Goal: Navigation & Orientation: Find specific page/section

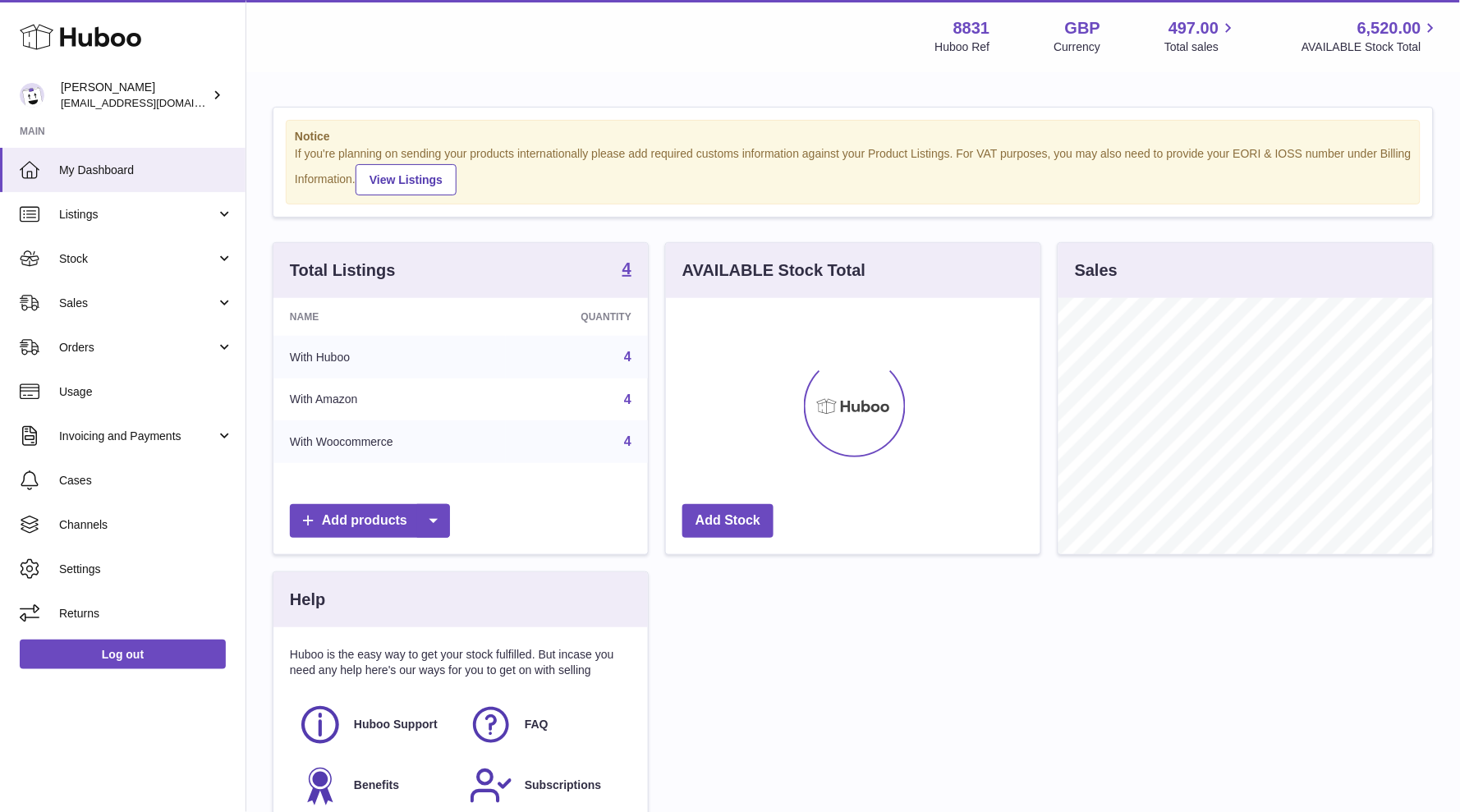
scroll to position [255, 374]
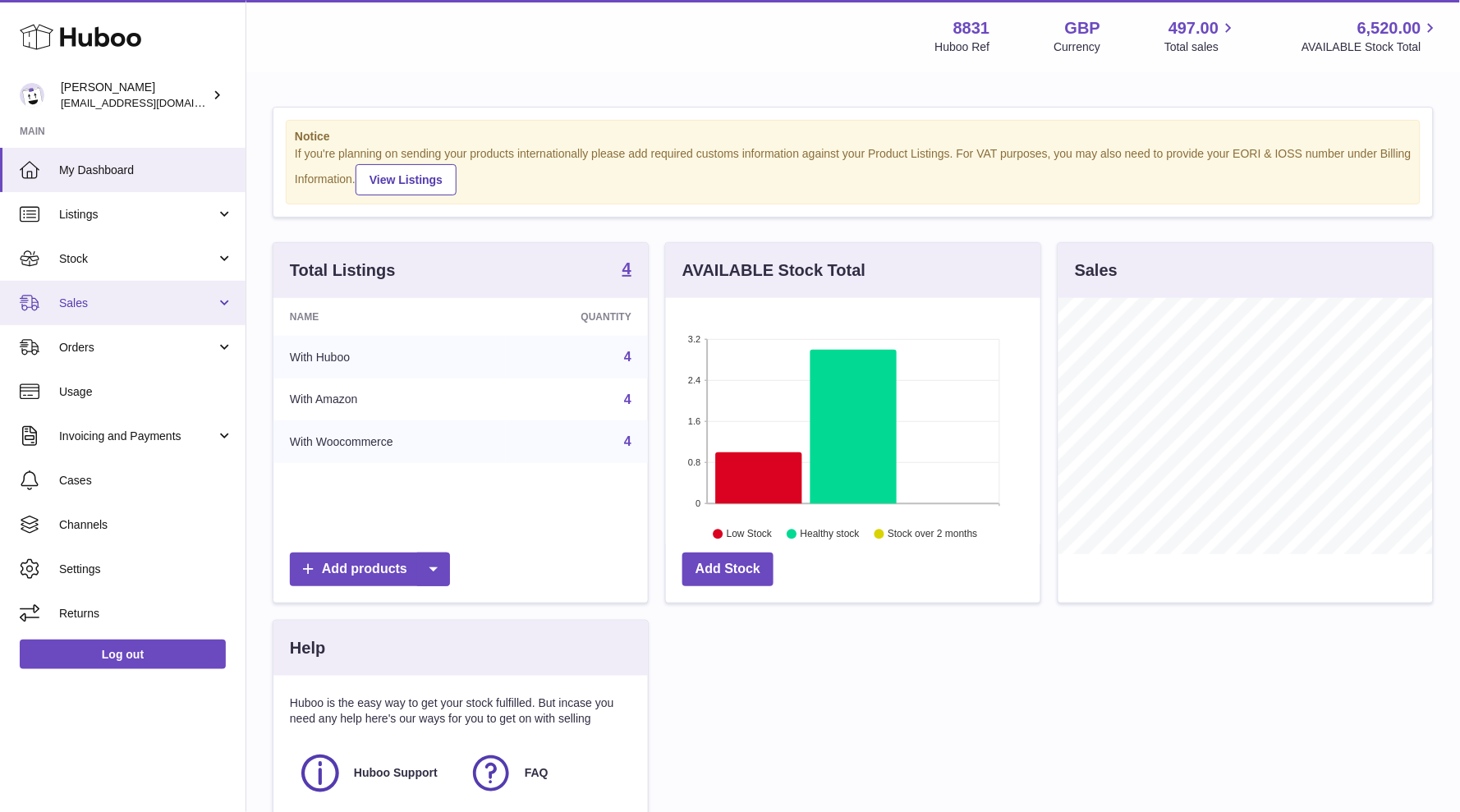
click at [95, 307] on span "Sales" at bounding box center [137, 304] width 157 height 15
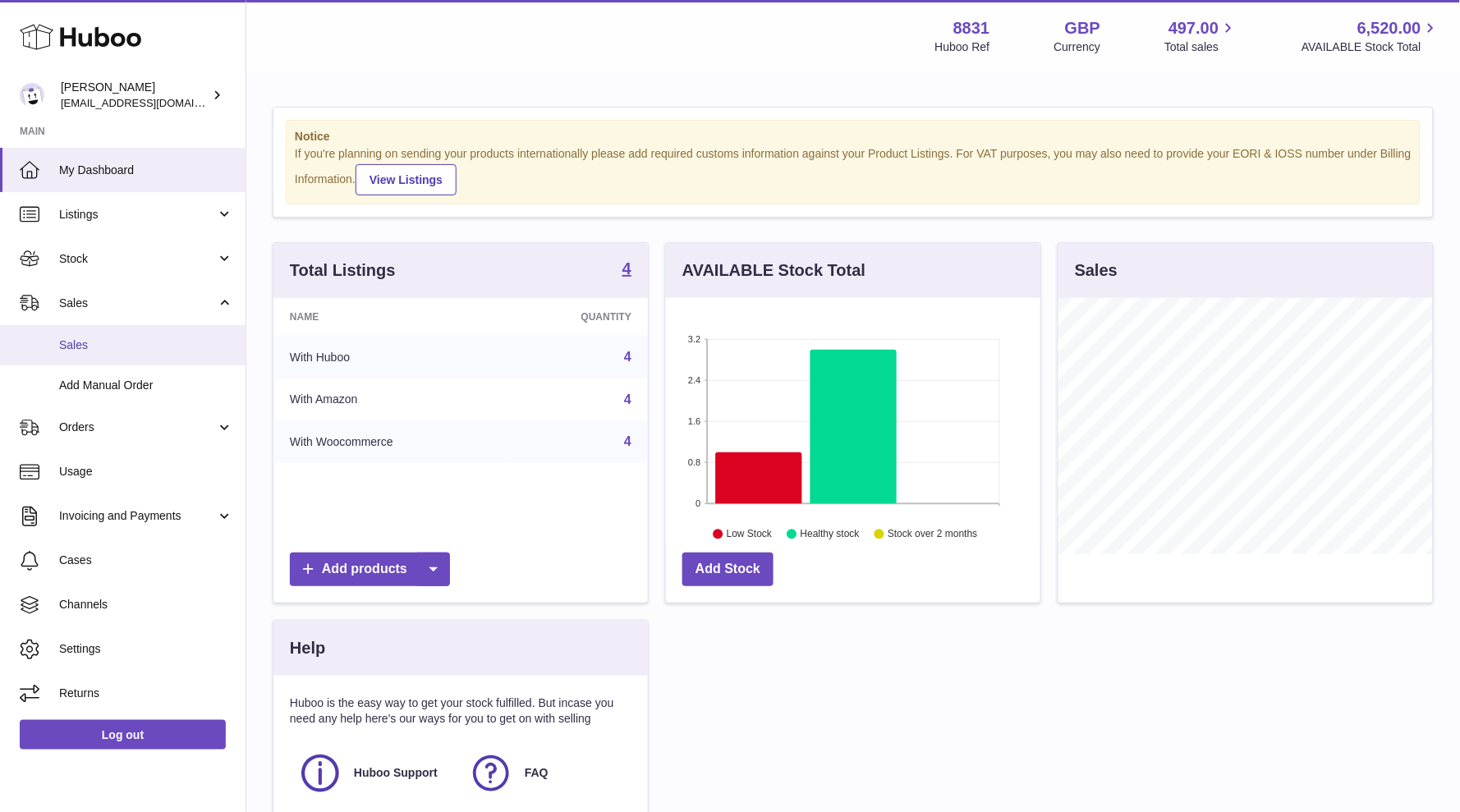
click at [69, 355] on link "Sales" at bounding box center [122, 345] width 246 height 40
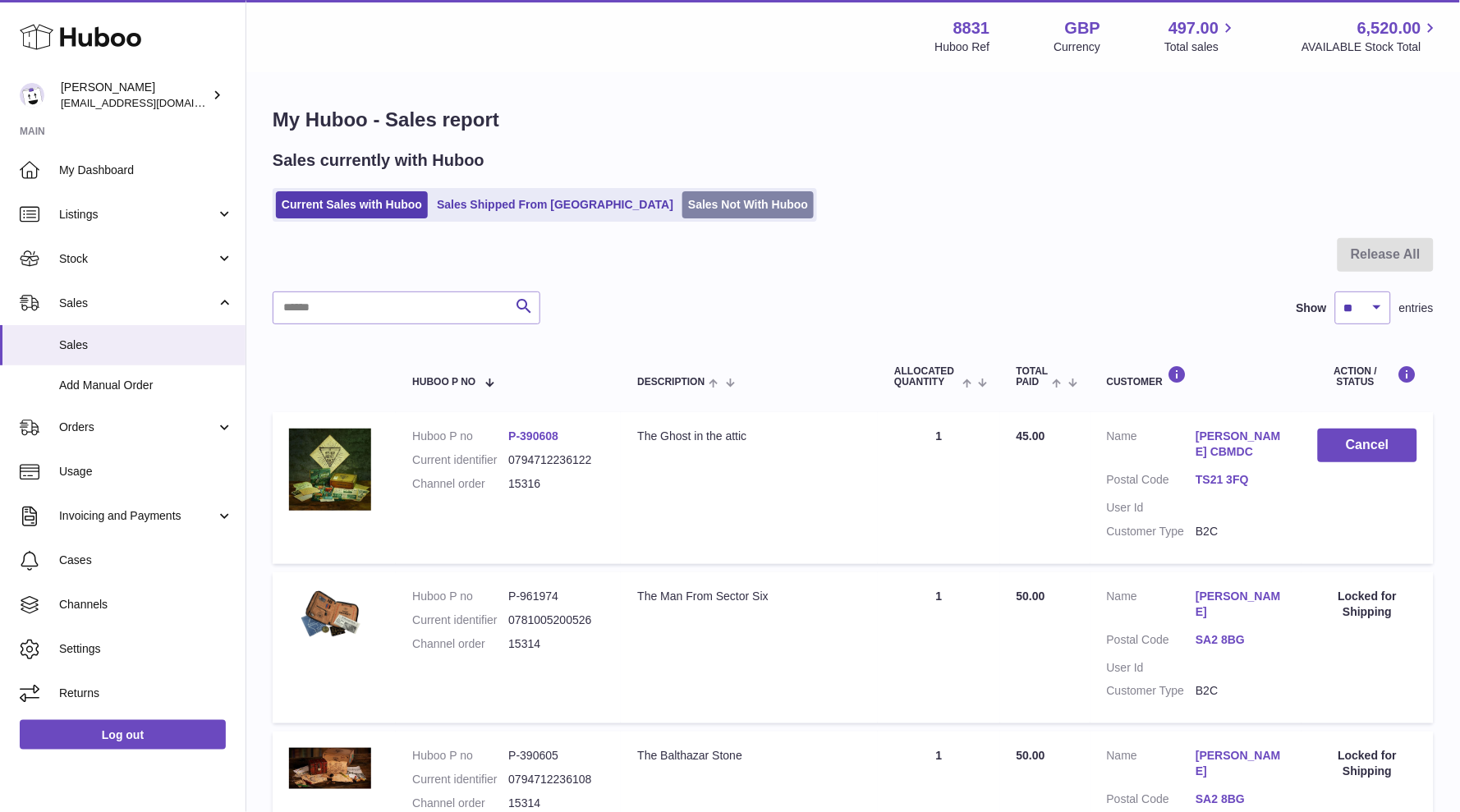
click at [682, 194] on link "Sales Not With Huboo" at bounding box center [748, 205] width 131 height 28
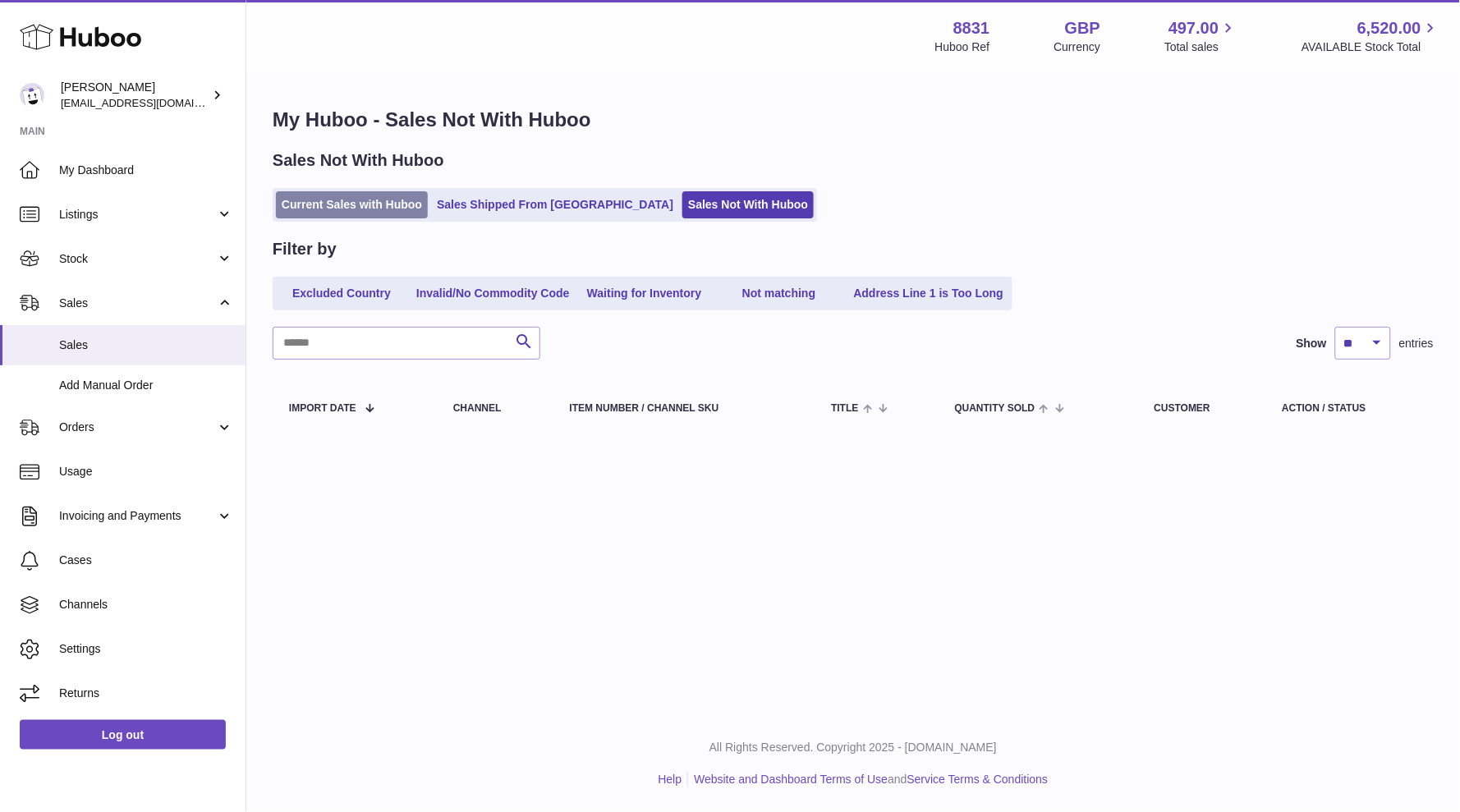
click at [383, 209] on link "Current Sales with Huboo" at bounding box center [352, 205] width 152 height 28
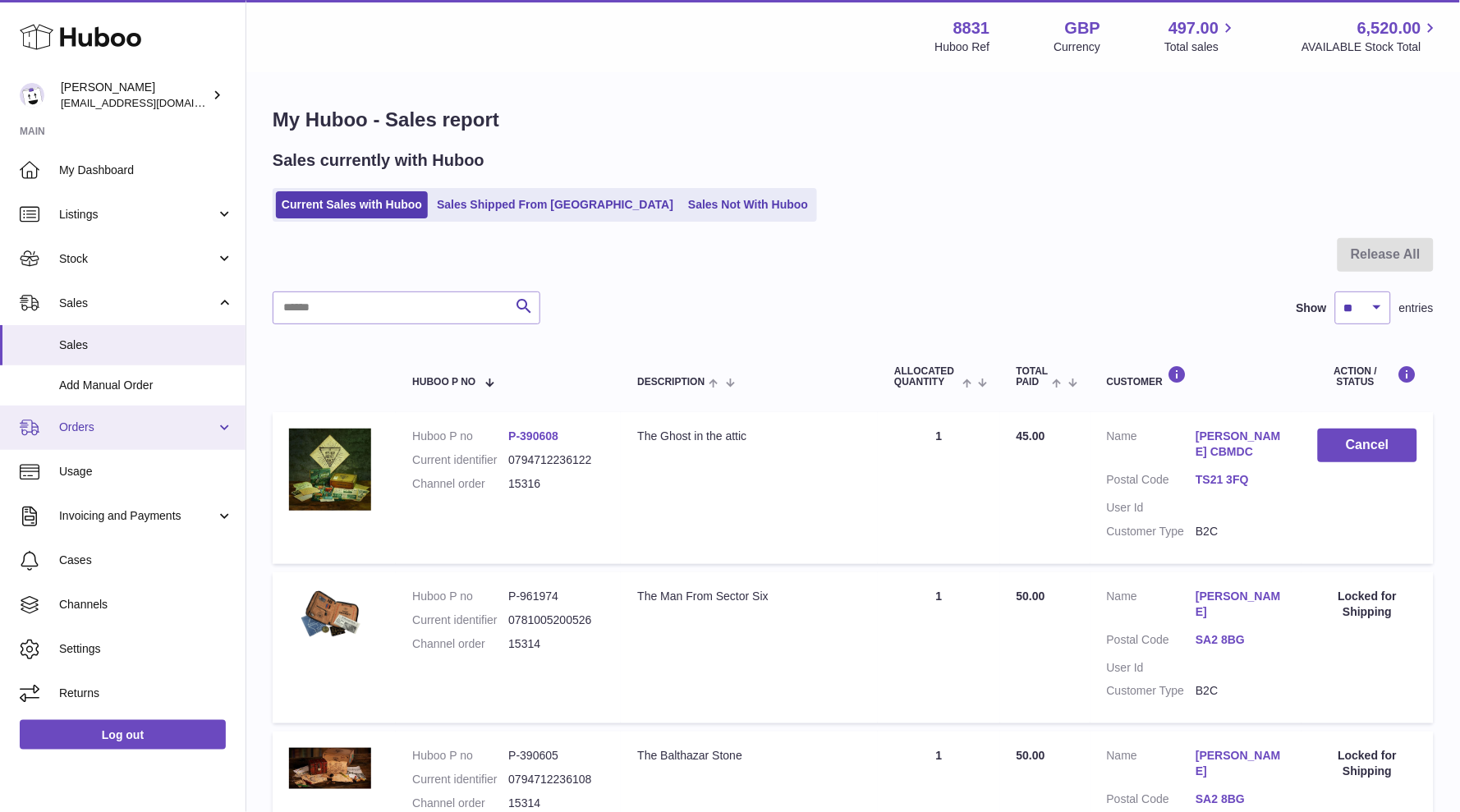
click at [102, 434] on link "Orders" at bounding box center [122, 428] width 246 height 45
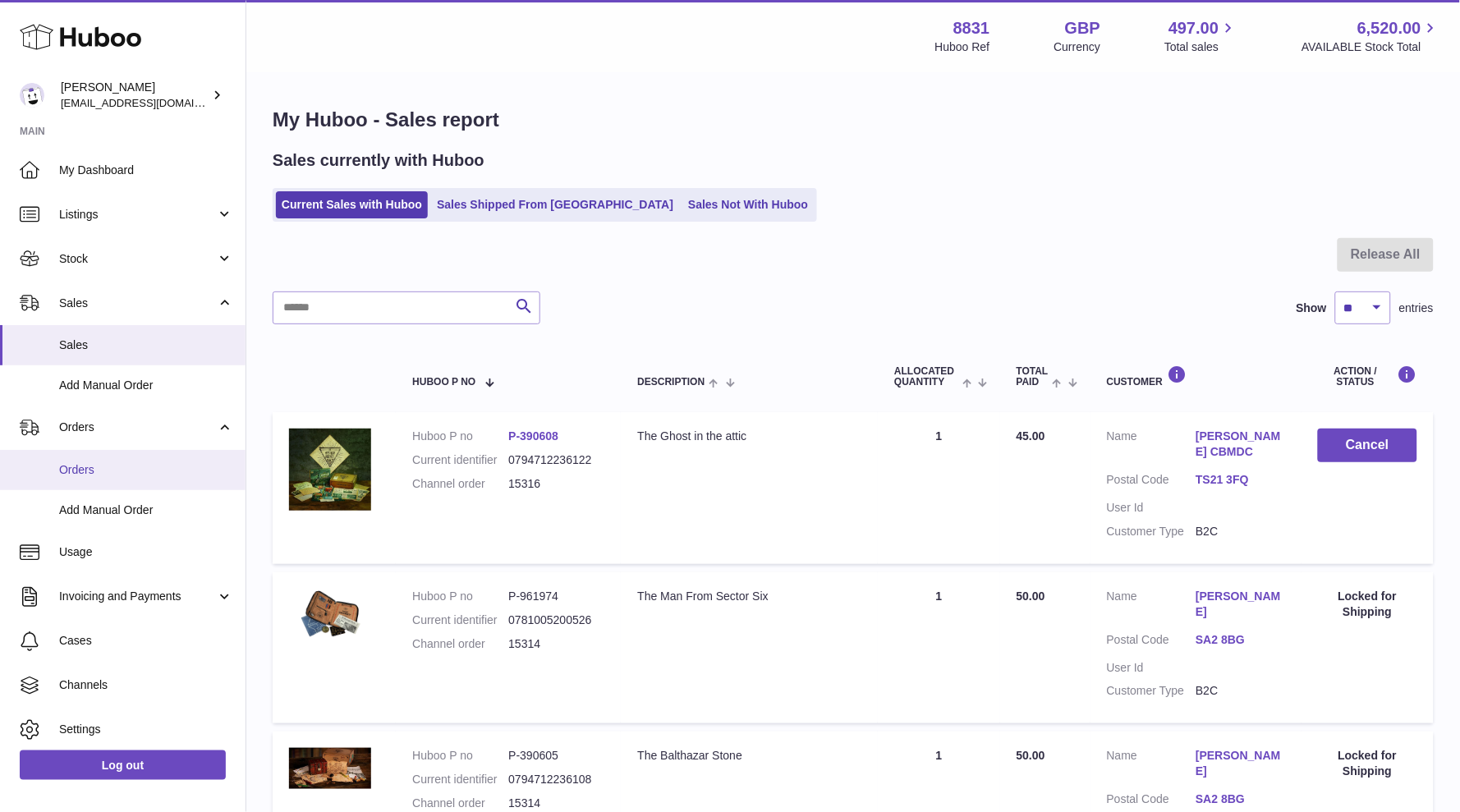
click at [85, 467] on span "Orders" at bounding box center [145, 470] width 174 height 15
